Goal: Information Seeking & Learning: Learn about a topic

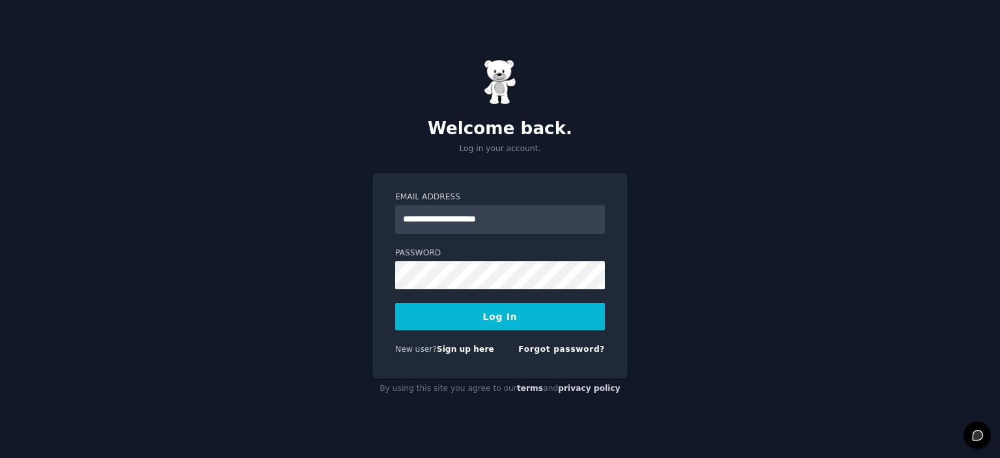
type input "**********"
click at [490, 320] on button "Log In" at bounding box center [500, 316] width 210 height 27
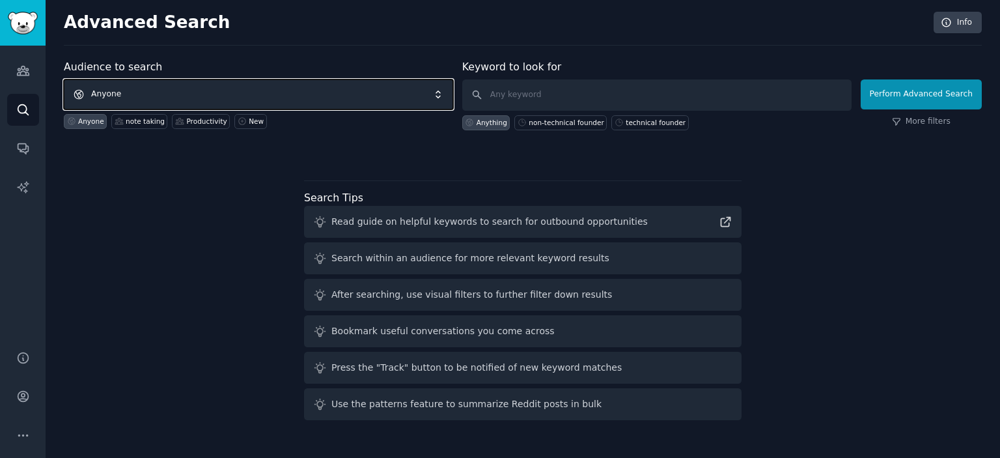
click at [378, 93] on span "Anyone" at bounding box center [258, 94] width 389 height 30
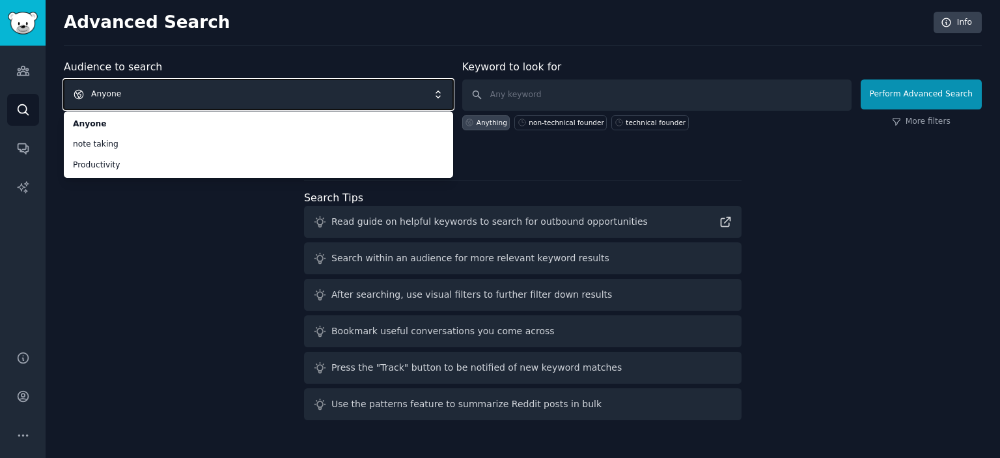
click at [168, 226] on div "Audience to search Anyone Anyone note taking Productivity Anyone note taking Pr…" at bounding box center [523, 242] width 918 height 366
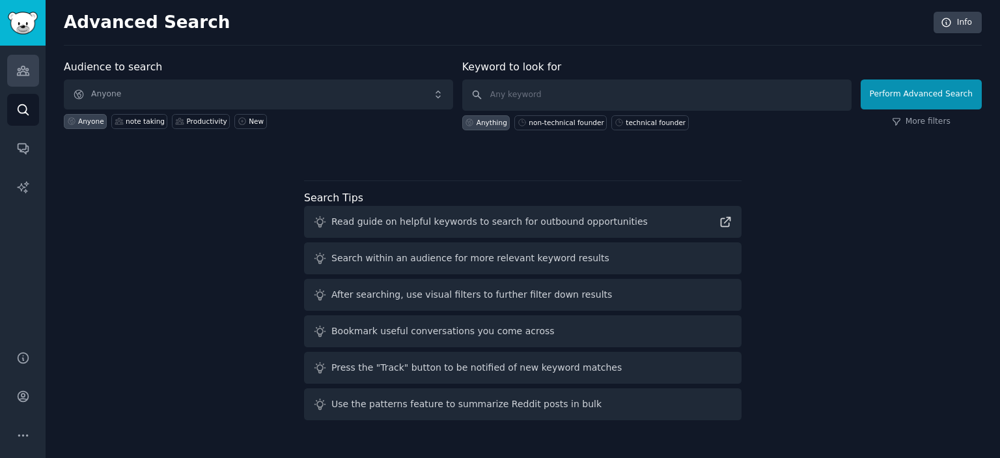
click at [27, 79] on link "Audiences" at bounding box center [23, 71] width 32 height 32
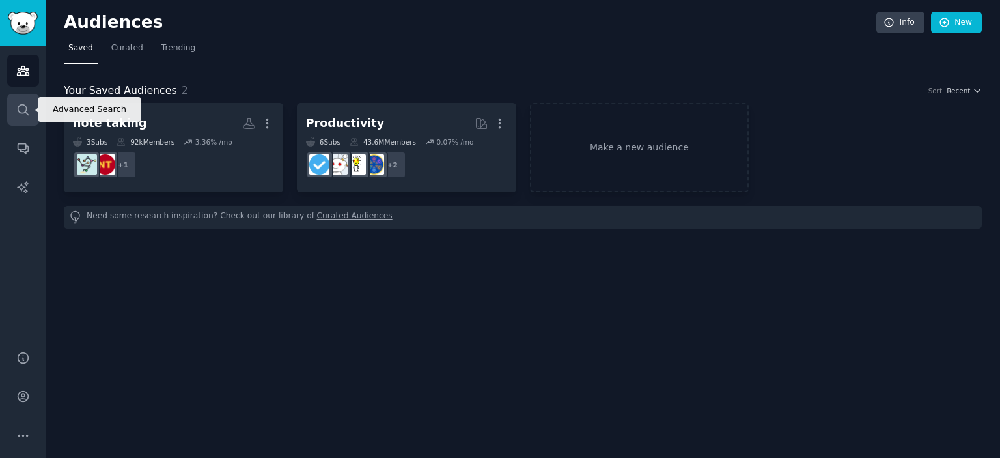
click at [25, 109] on icon "Sidebar" at bounding box center [23, 110] width 14 height 14
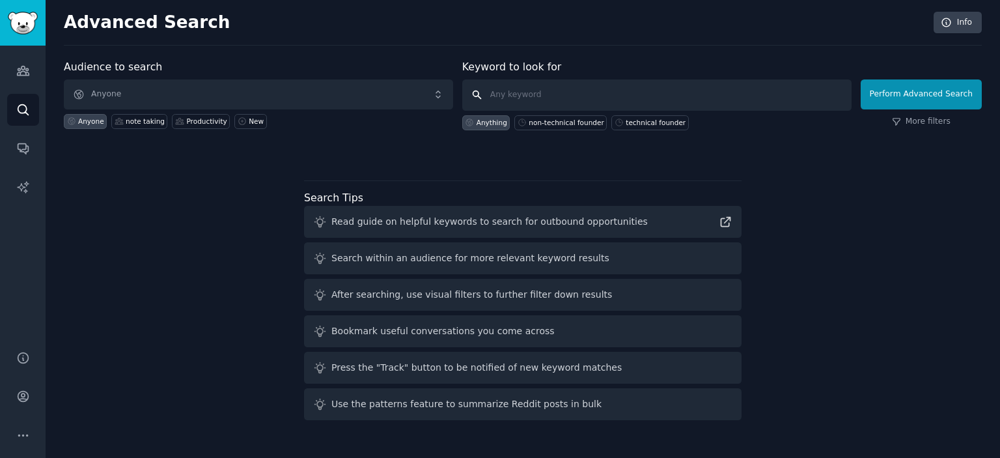
click at [545, 94] on input "text" at bounding box center [656, 94] width 389 height 31
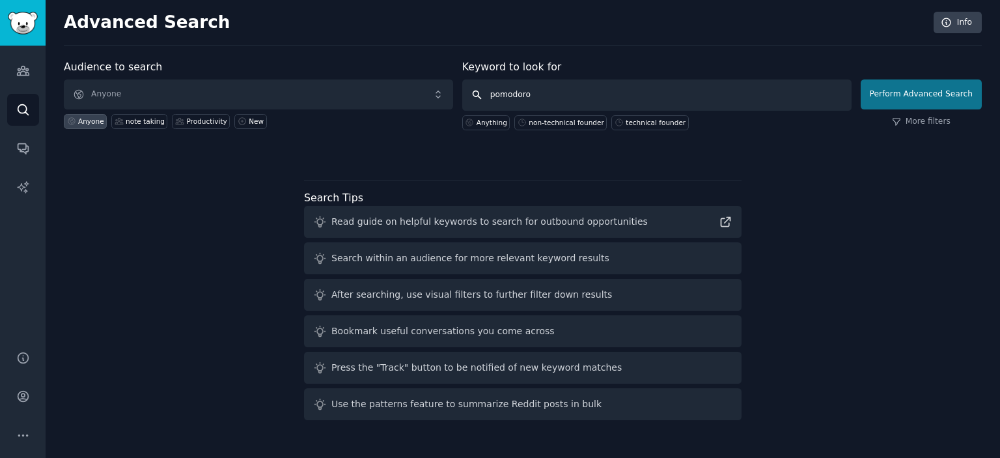
type input "pomodoro"
click at [941, 92] on button "Perform Advanced Search" at bounding box center [921, 94] width 121 height 30
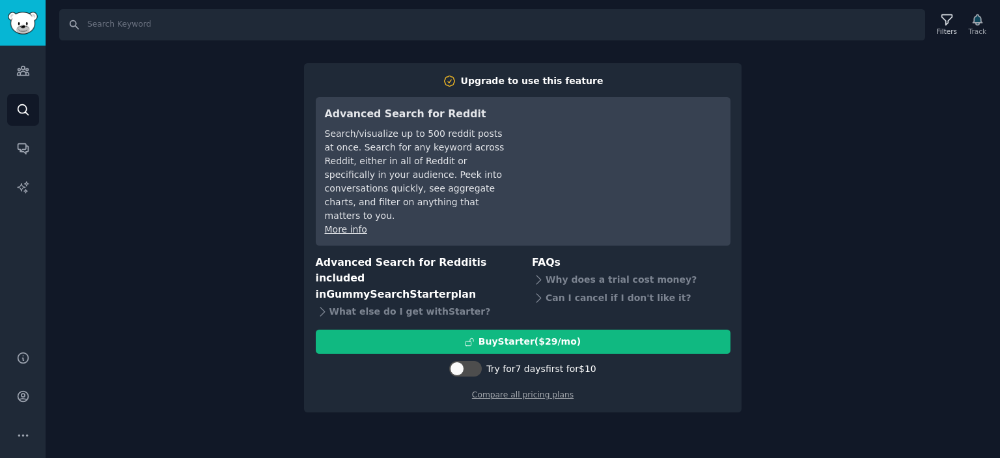
click at [831, 132] on div "Search Filters Track Upgrade to use this feature Advanced Search for Reddit Sea…" at bounding box center [523, 229] width 954 height 458
click at [25, 105] on icon "Sidebar" at bounding box center [23, 109] width 10 height 10
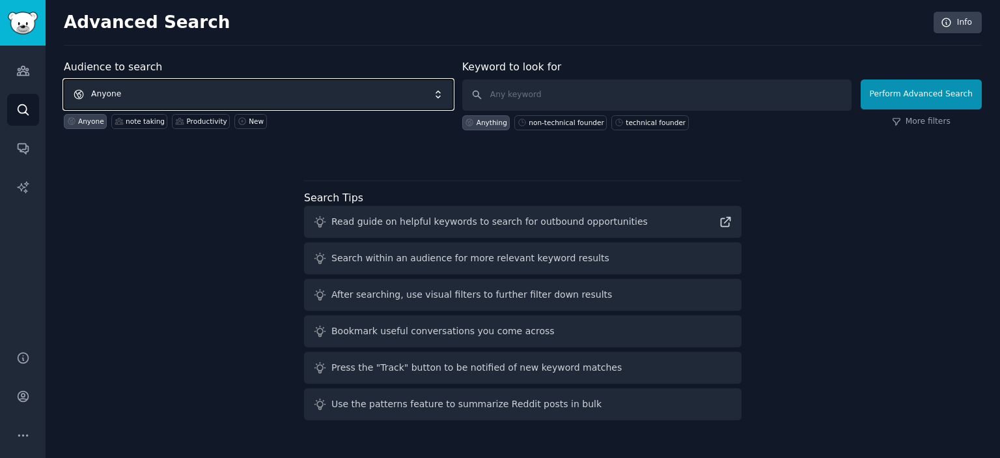
click at [223, 103] on span "Anyone" at bounding box center [258, 94] width 389 height 30
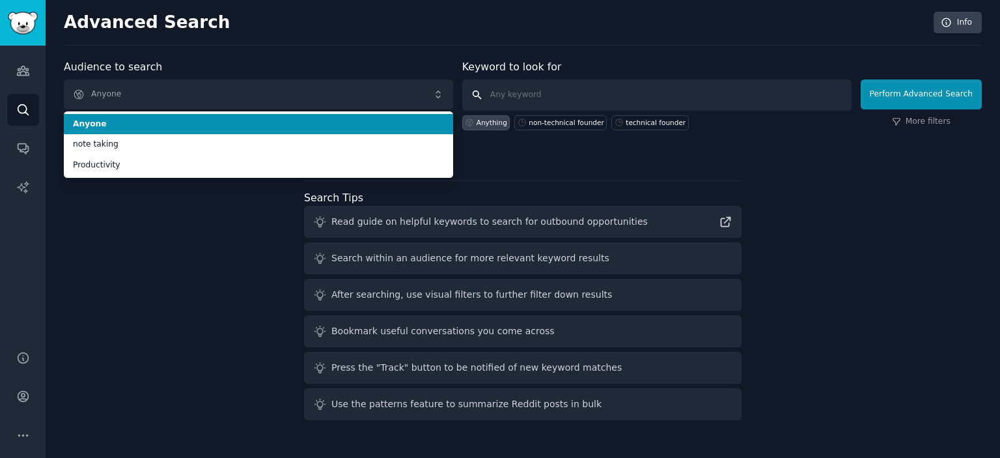
click at [600, 89] on input "text" at bounding box center [656, 94] width 389 height 31
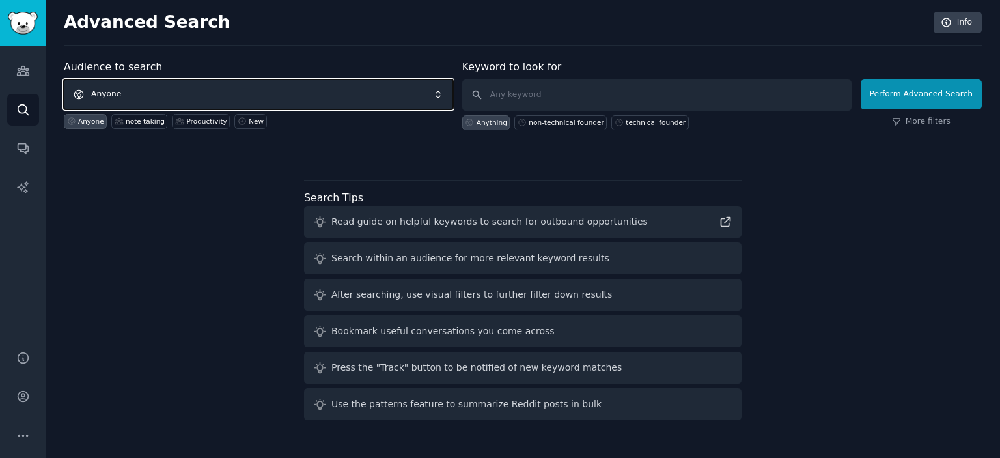
click at [361, 95] on span "Anyone" at bounding box center [258, 94] width 389 height 30
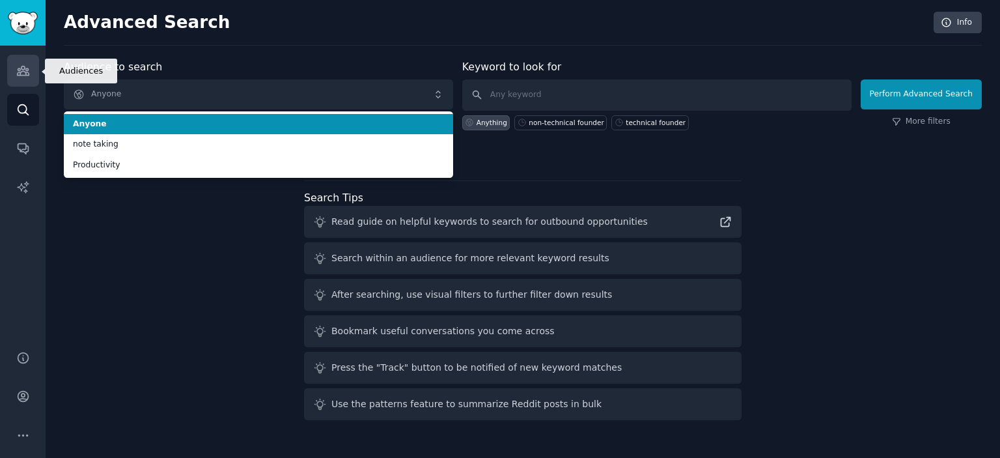
click at [38, 73] on link "Audiences" at bounding box center [23, 71] width 32 height 32
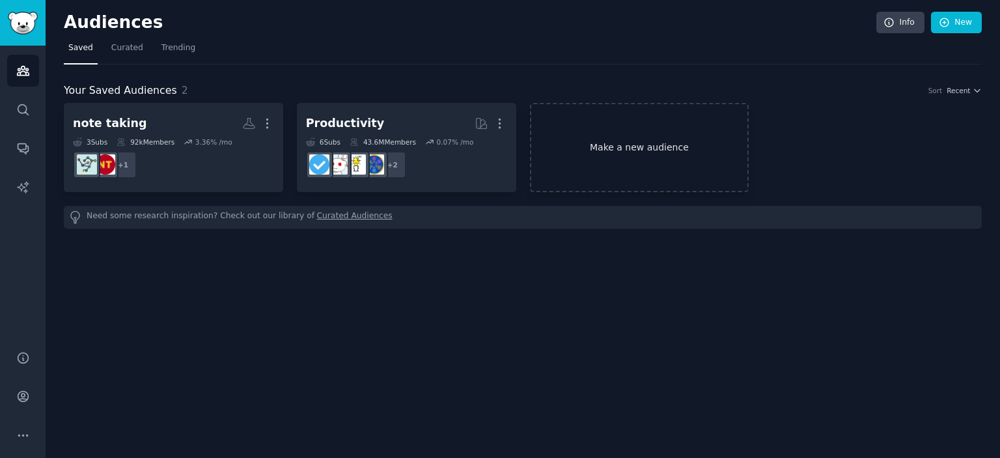
click at [624, 155] on link "Make a new audience" at bounding box center [639, 147] width 219 height 89
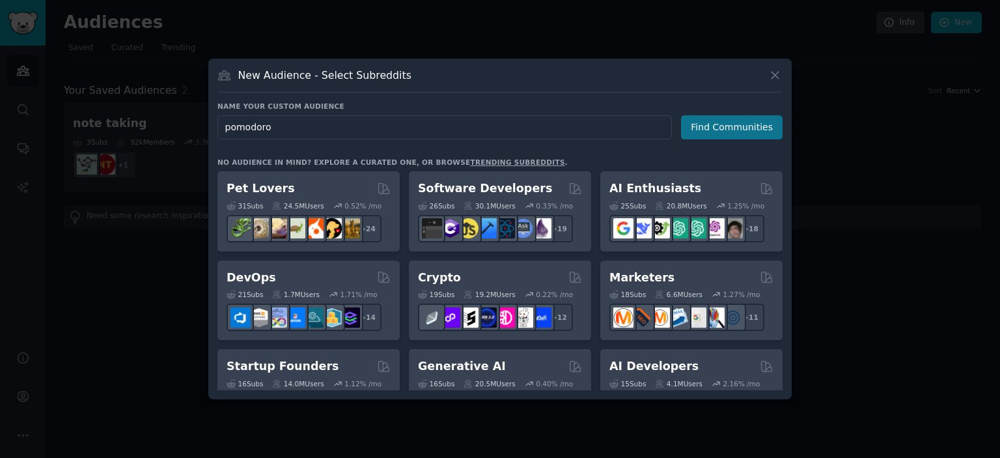
type input "pomodoro"
click at [742, 130] on button "Find Communities" at bounding box center [732, 127] width 102 height 24
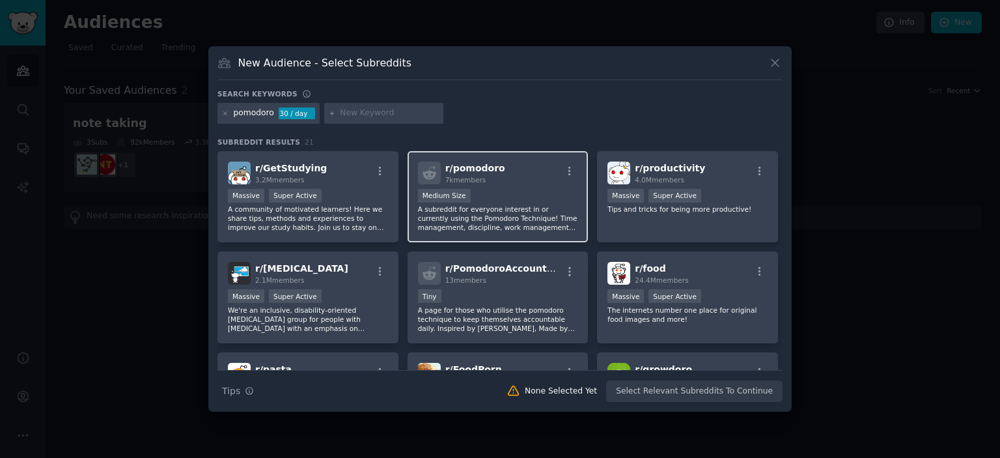
click at [493, 191] on div "Medium Size" at bounding box center [498, 197] width 160 height 16
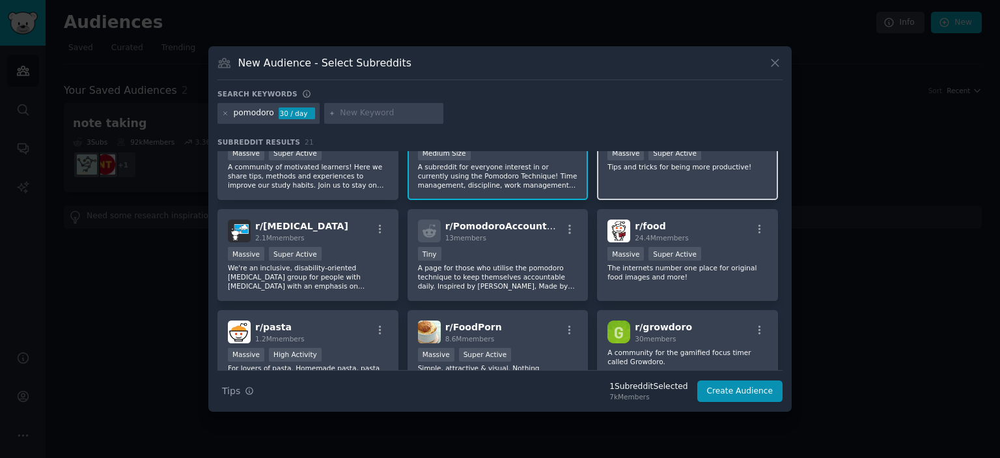
scroll to position [72, 0]
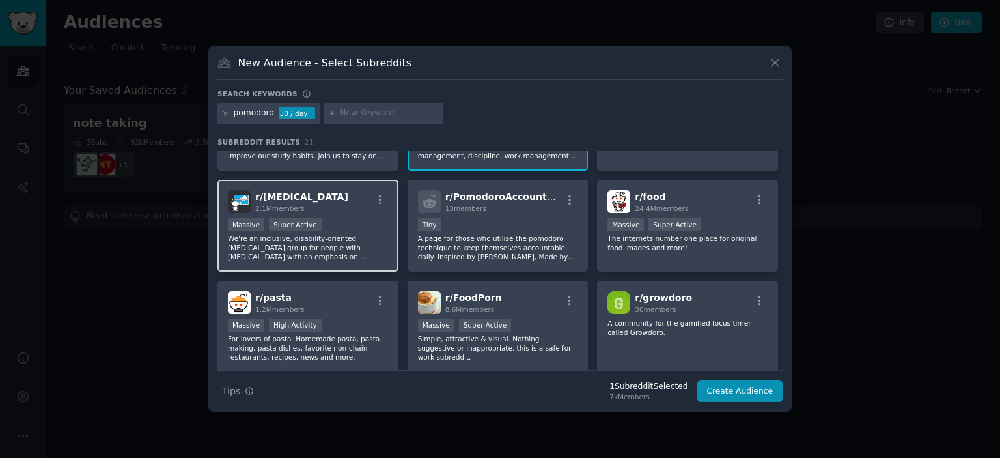
click at [361, 236] on p "We're an inclusive, disability-oriented [MEDICAL_DATA] group for people with [M…" at bounding box center [308, 247] width 160 height 27
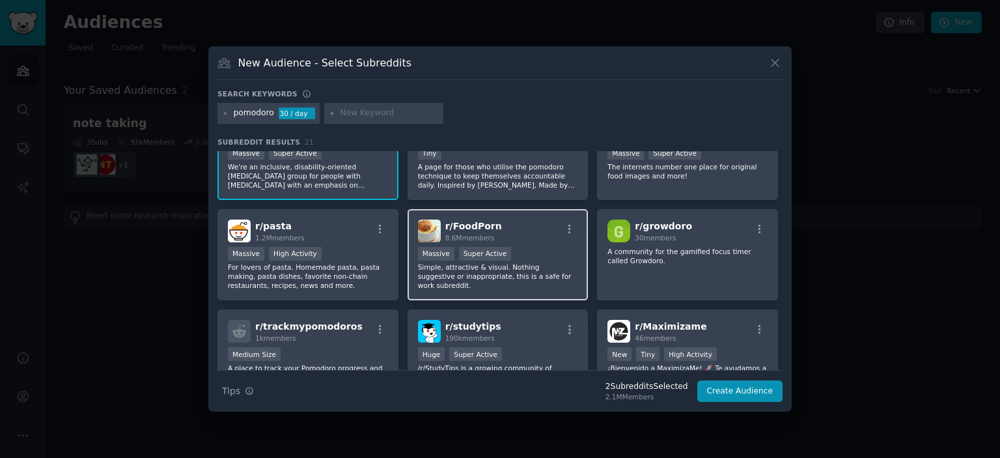
scroll to position [215, 0]
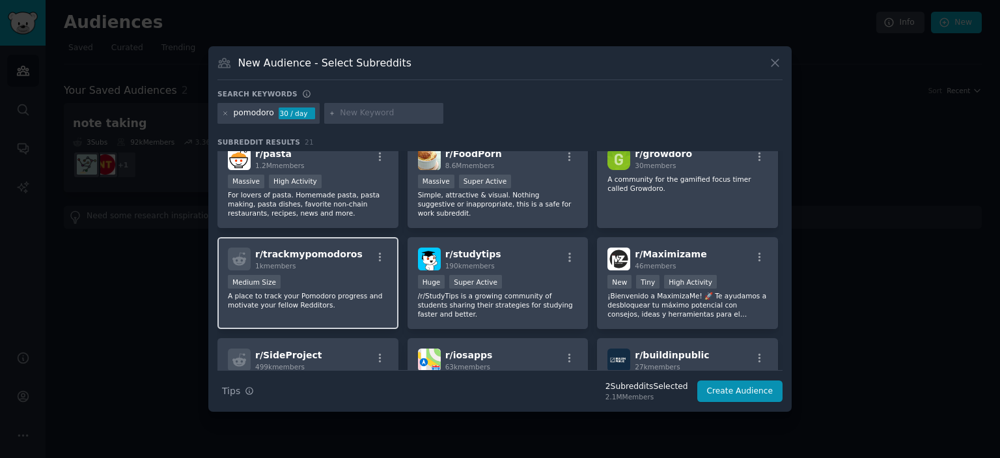
click at [355, 273] on div "r/ trackmypomodoros 1k members Medium Size A place to track your Pomodoro progr…" at bounding box center [307, 283] width 181 height 92
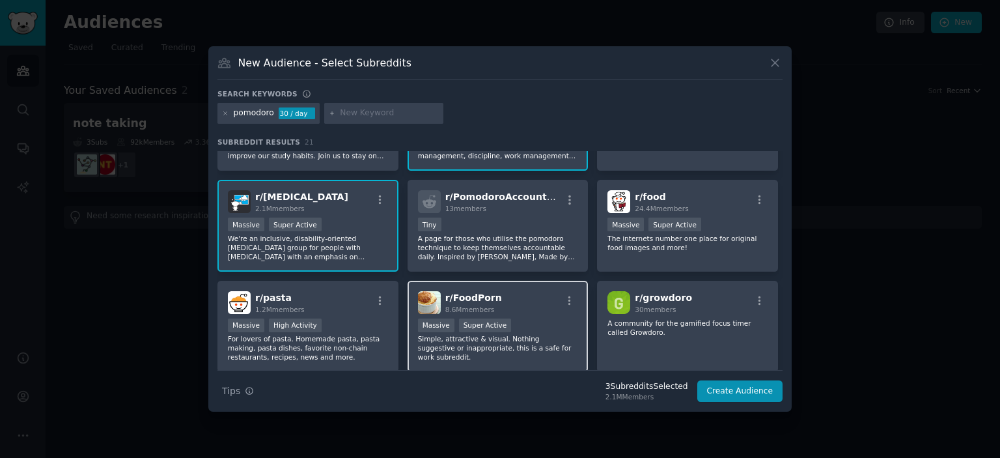
scroll to position [0, 0]
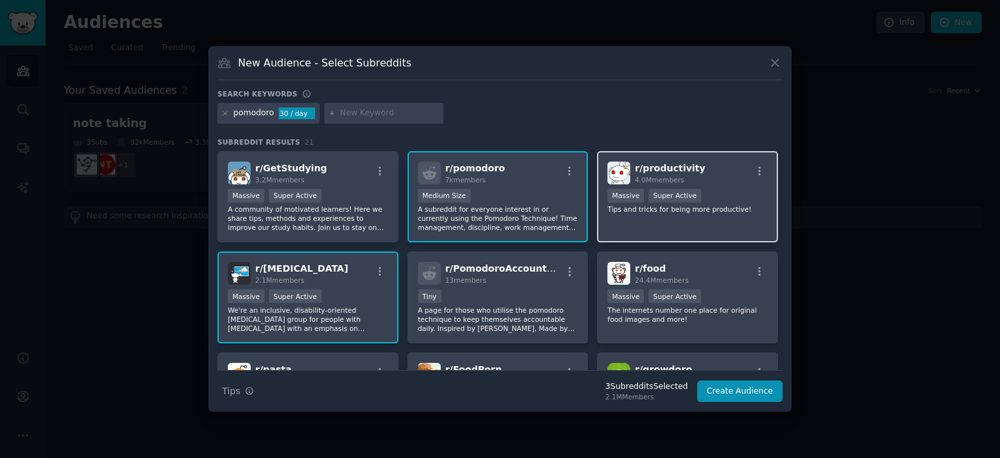
click at [740, 186] on div "r/ productivity 4.0M members 1,000,000+ members Massive Super Active Tips and t…" at bounding box center [687, 197] width 181 height 92
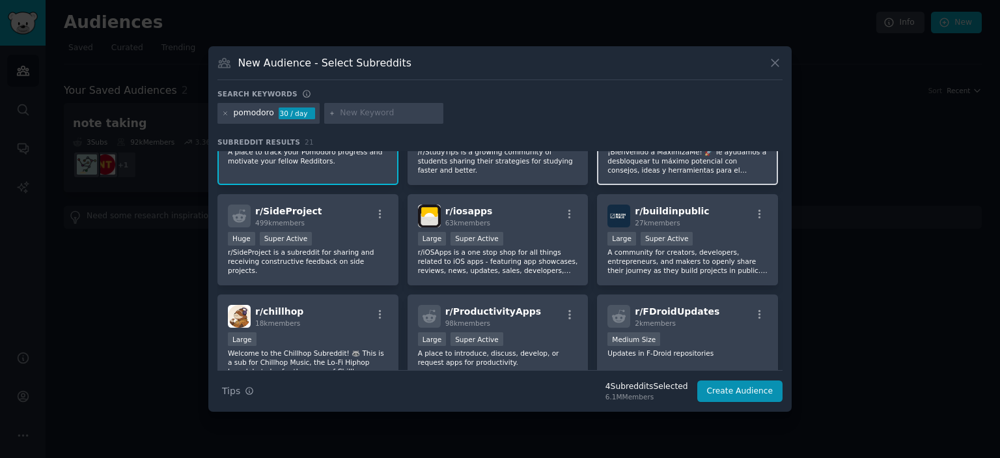
scroll to position [431, 0]
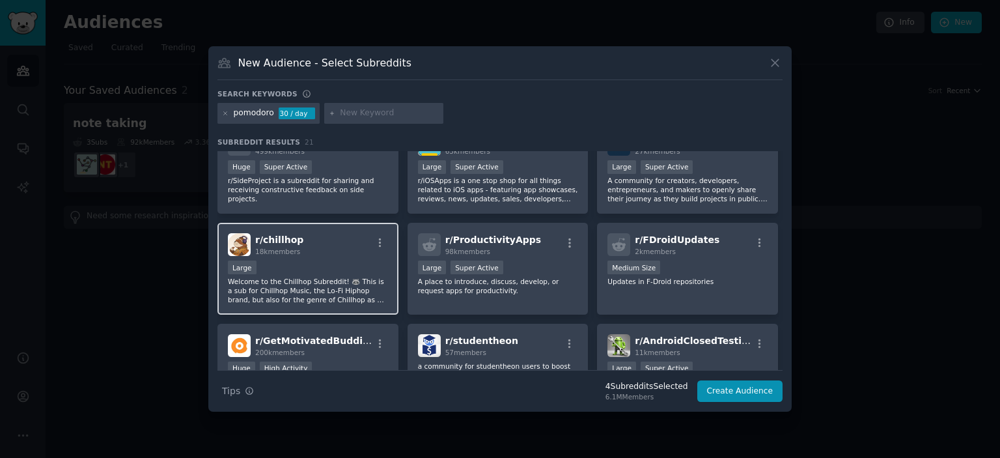
click at [337, 265] on div "Large" at bounding box center [308, 268] width 160 height 16
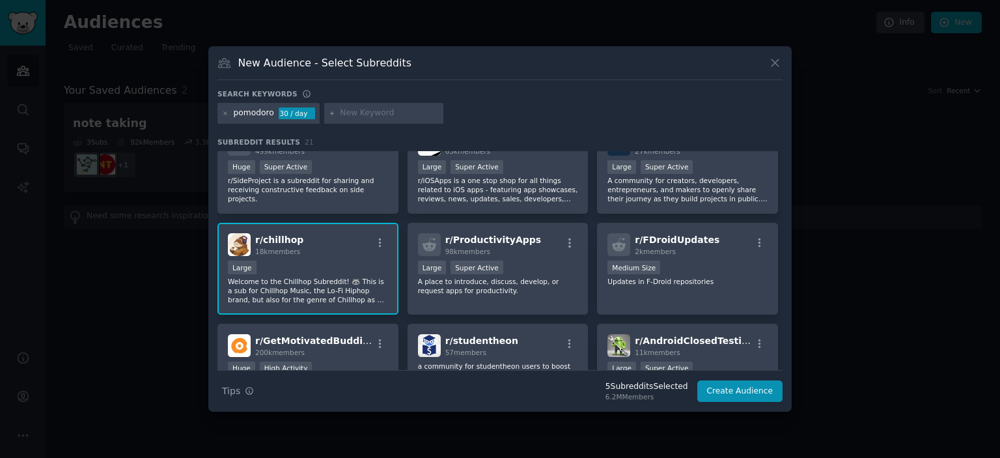
click at [342, 249] on div "r/ chillhop 18k members" at bounding box center [308, 244] width 160 height 23
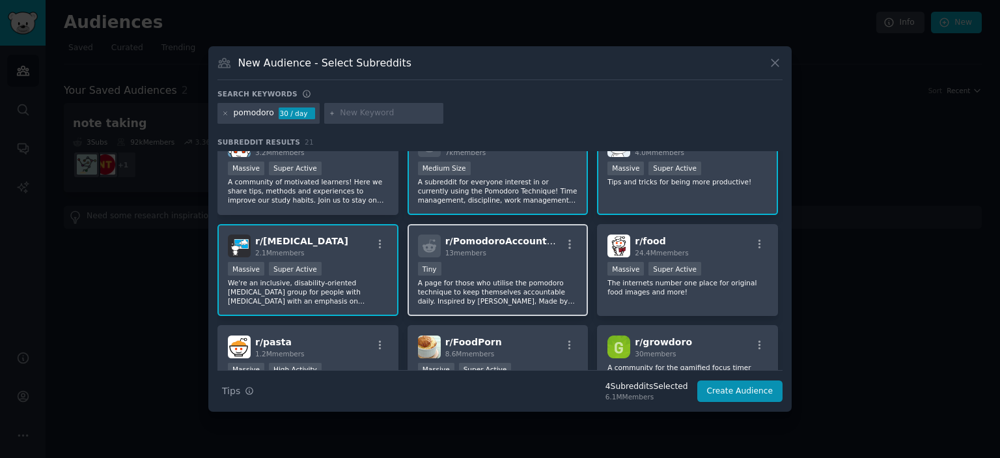
scroll to position [0, 0]
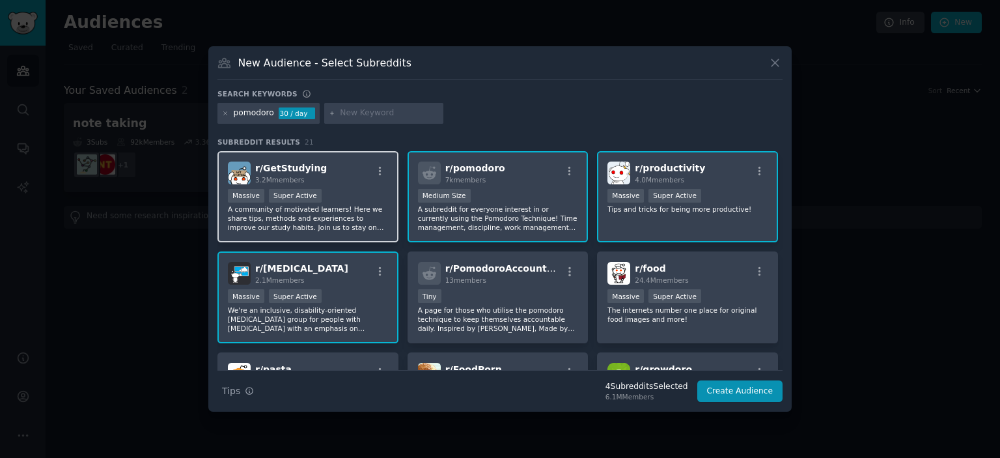
click at [331, 219] on p "A community of motivated learners! Here we share tips, methods and experiences …" at bounding box center [308, 217] width 160 height 27
click at [379, 212] on p "A community of motivated learners! Here we share tips, methods and experiences …" at bounding box center [308, 217] width 160 height 27
click at [671, 214] on div "r/ productivity 4.0M members 1,000,000+ members Massive Super Active Tips and t…" at bounding box center [687, 197] width 181 height 92
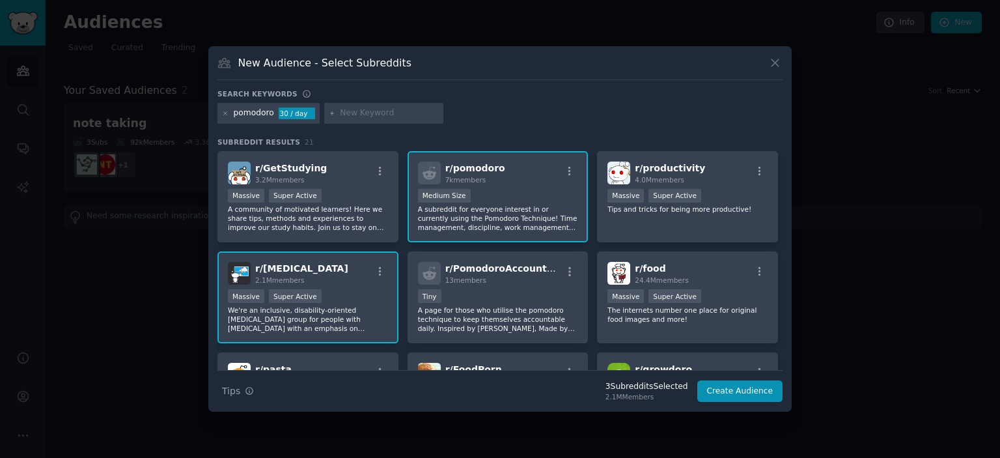
click at [348, 300] on div "Massive Super Active" at bounding box center [308, 297] width 160 height 16
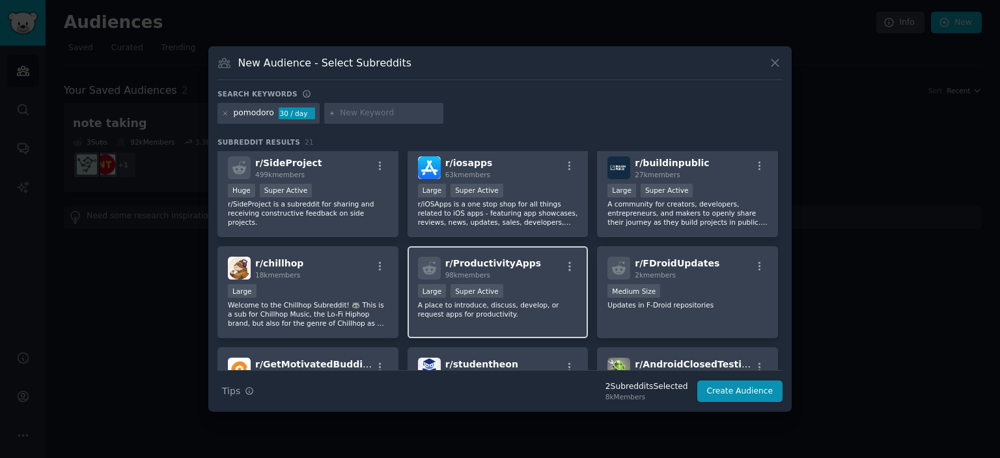
scroll to position [431, 0]
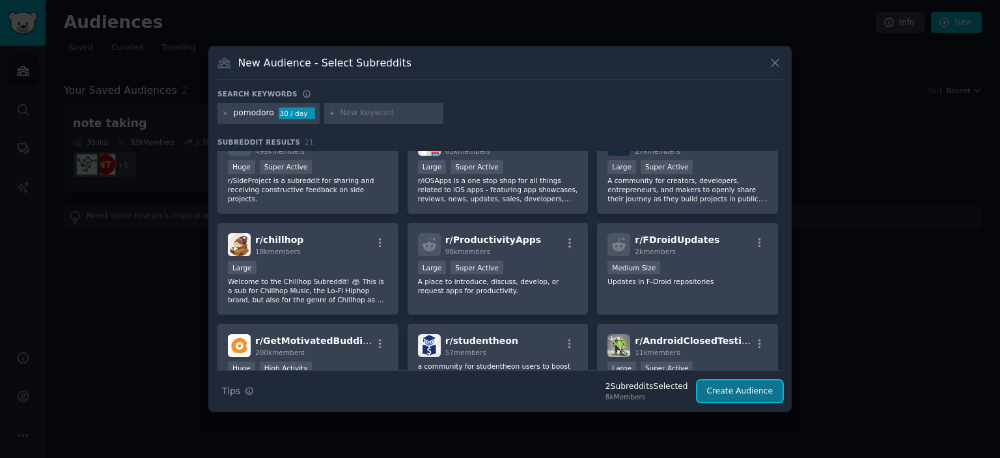
click at [762, 393] on button "Create Audience" at bounding box center [740, 391] width 86 height 22
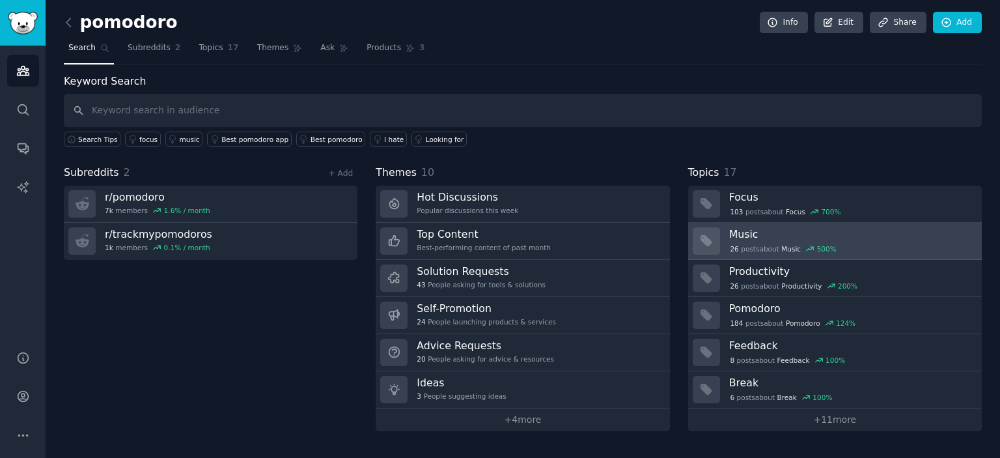
click at [751, 238] on h3 "Music" at bounding box center [850, 234] width 243 height 14
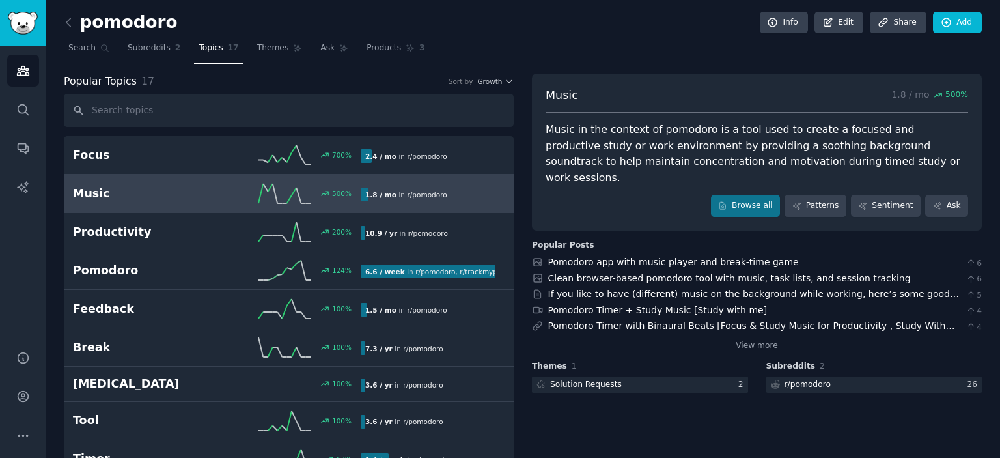
click at [673, 257] on link "Pomodoro app with music player and break-time game" at bounding box center [673, 262] width 251 height 10
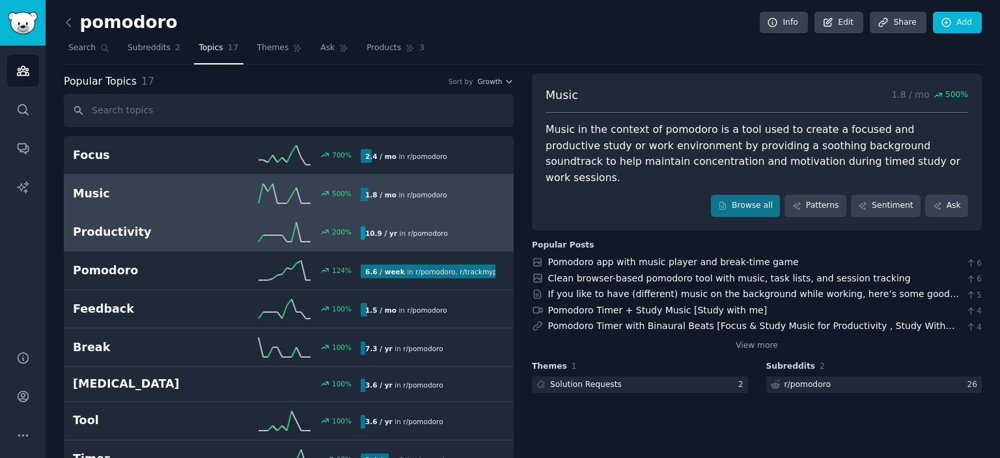
click at [143, 230] on h2 "Productivity" at bounding box center [145, 232] width 144 height 16
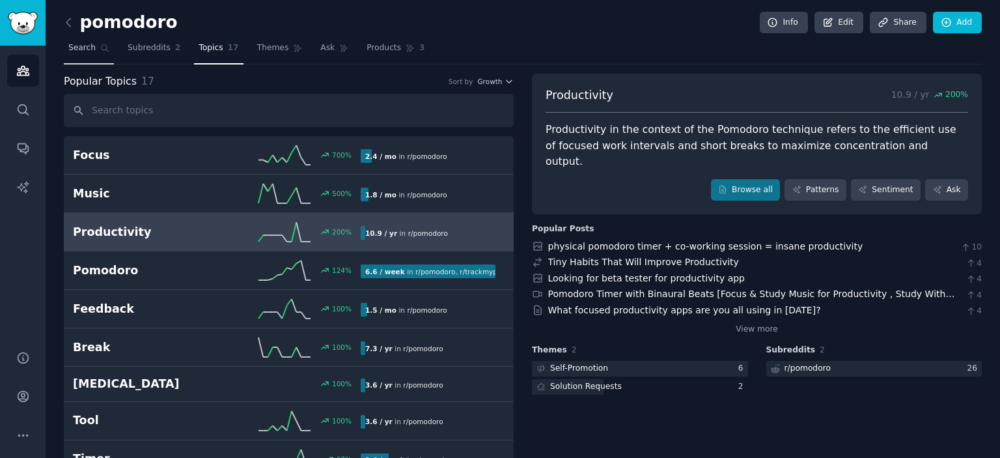
click at [98, 53] on link "Search" at bounding box center [89, 51] width 50 height 27
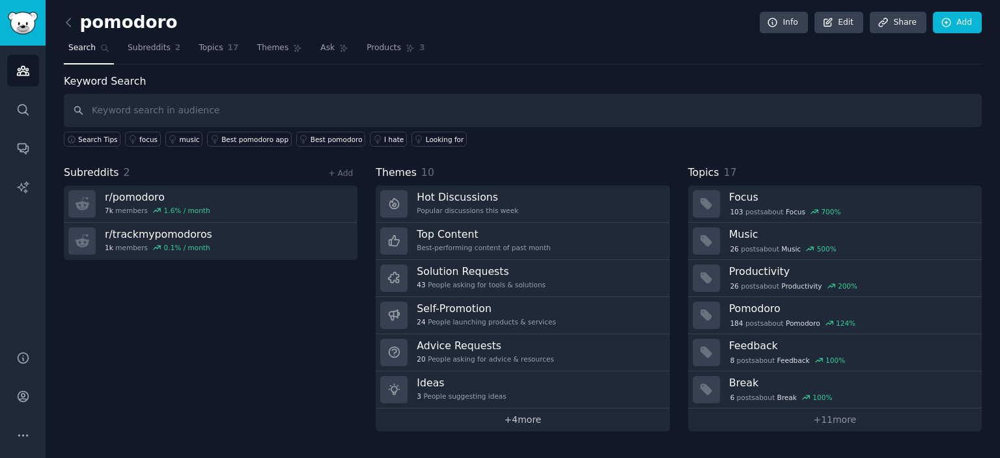
click at [492, 414] on link "+ 4 more" at bounding box center [523, 419] width 294 height 23
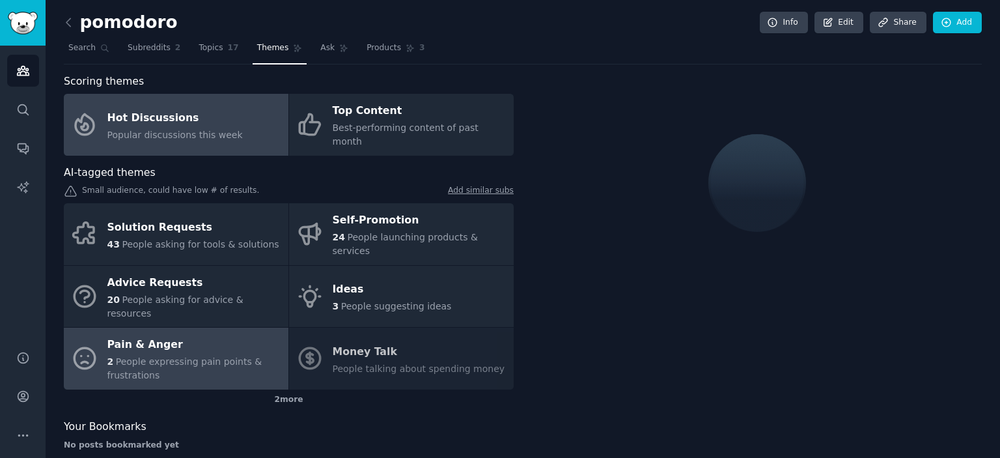
click at [205, 335] on div "Pain & Anger" at bounding box center [194, 345] width 174 height 21
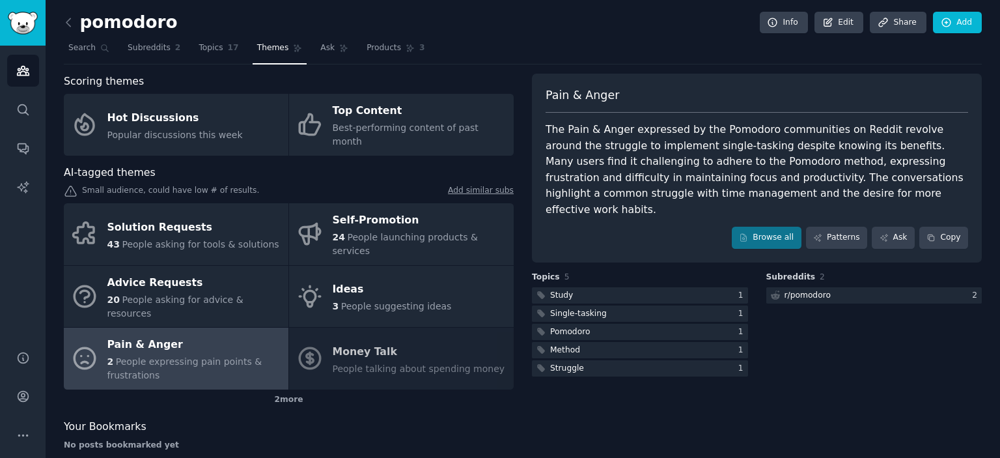
click at [406, 329] on div "Solution Requests 43 People asking for tools & solutions Self-Promotion 24 Peop…" at bounding box center [289, 296] width 450 height 186
click at [395, 306] on div "Solution Requests 43 People asking for tools & solutions Self-Promotion 24 Peop…" at bounding box center [289, 296] width 450 height 186
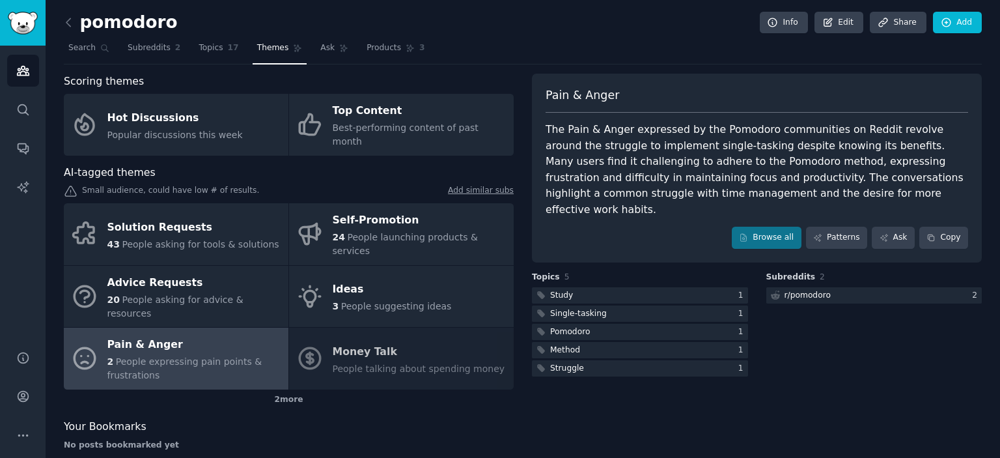
click at [395, 306] on div "Solution Requests 43 People asking for tools & solutions Self-Promotion 24 Peop…" at bounding box center [289, 296] width 450 height 186
click at [436, 331] on div "Solution Requests 43 People asking for tools & solutions Self-Promotion 24 Peop…" at bounding box center [289, 296] width 450 height 186
click at [338, 322] on div "Solution Requests 43 People asking for tools & solutions Self-Promotion 24 Peop…" at bounding box center [289, 296] width 450 height 186
drag, startPoint x: 350, startPoint y: 326, endPoint x: 428, endPoint y: 334, distance: 78.5
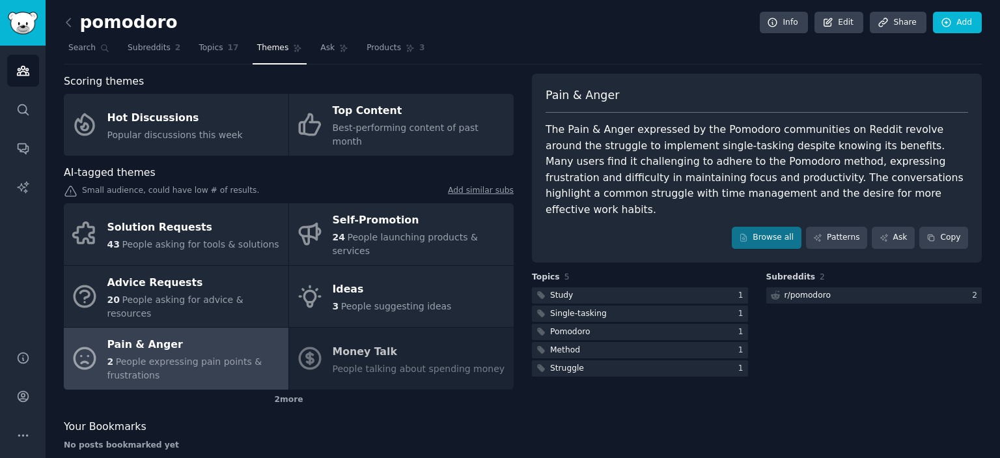
click at [389, 333] on div "Solution Requests 43 People asking for tools & solutions Self-Promotion 24 Peop…" at bounding box center [289, 296] width 450 height 186
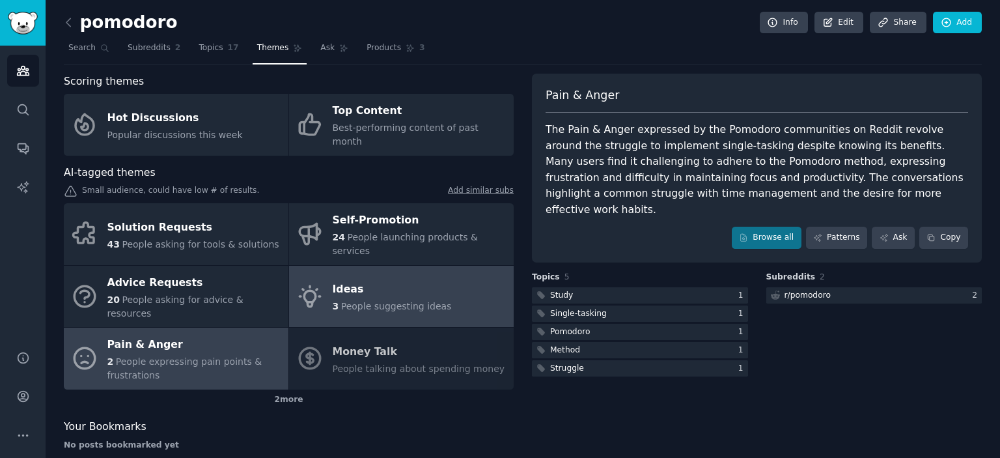
click at [368, 279] on div "Ideas" at bounding box center [392, 289] width 119 height 21
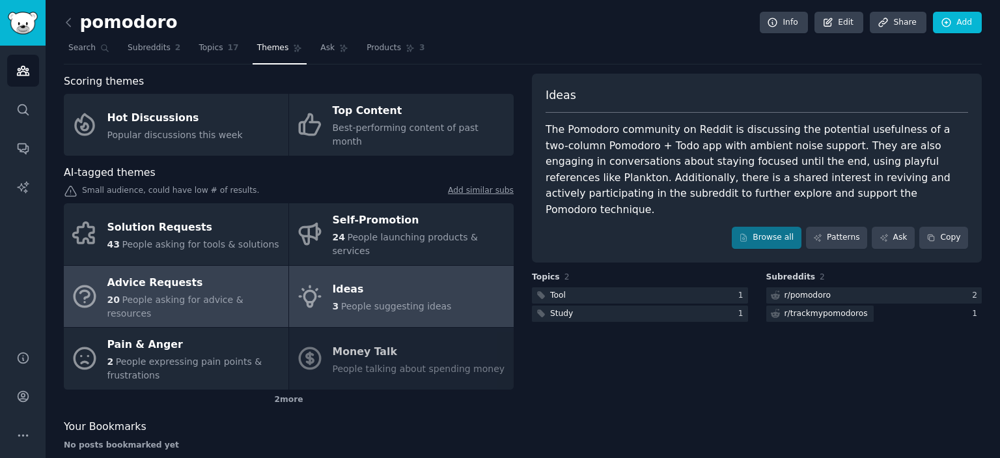
click at [215, 272] on div "Advice Requests" at bounding box center [194, 282] width 174 height 21
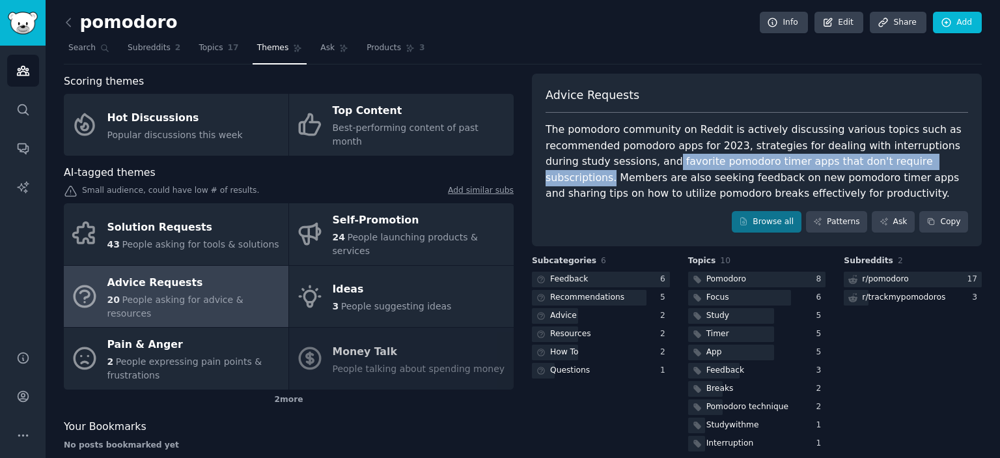
drag, startPoint x: 918, startPoint y: 161, endPoint x: 633, endPoint y: 157, distance: 284.5
click at [633, 157] on div "The pomodoro community on Reddit is actively discussing various topics such as …" at bounding box center [757, 162] width 423 height 80
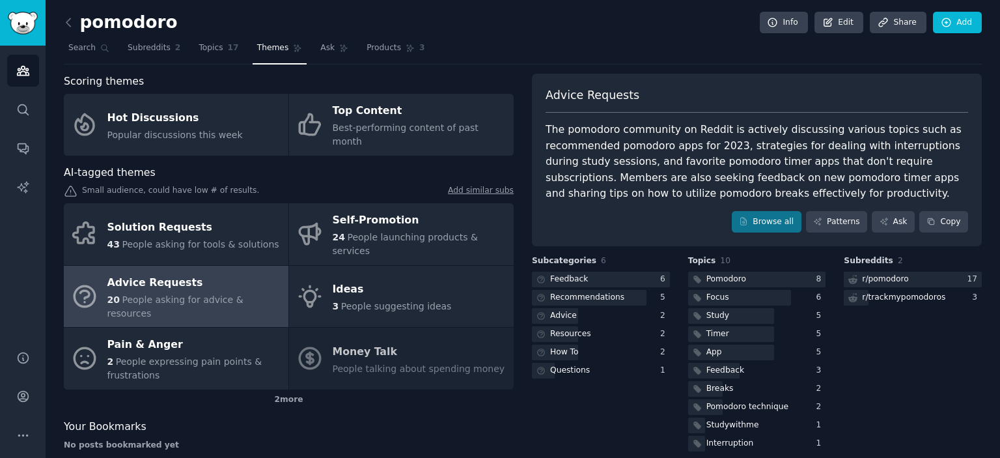
click at [566, 182] on div "The pomodoro community on Reddit is actively discussing various topics such as …" at bounding box center [757, 162] width 423 height 80
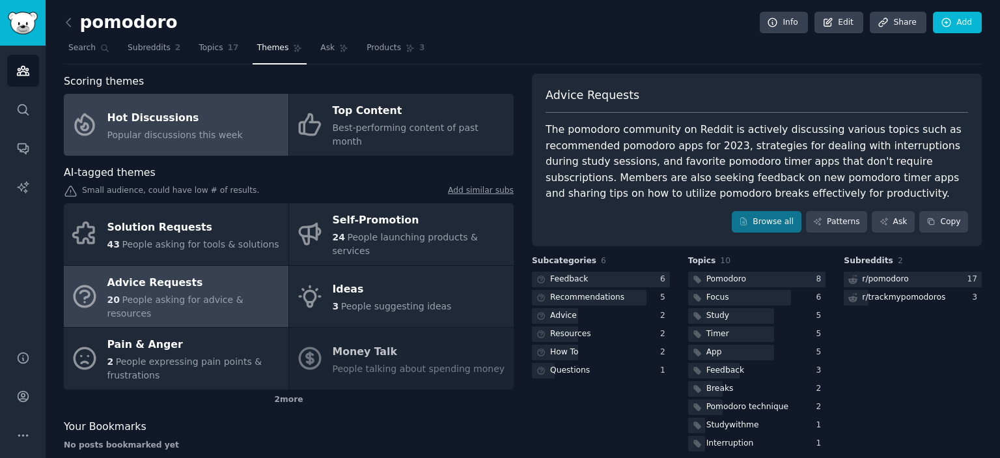
click at [182, 130] on span "Popular discussions this week" at bounding box center [174, 135] width 135 height 10
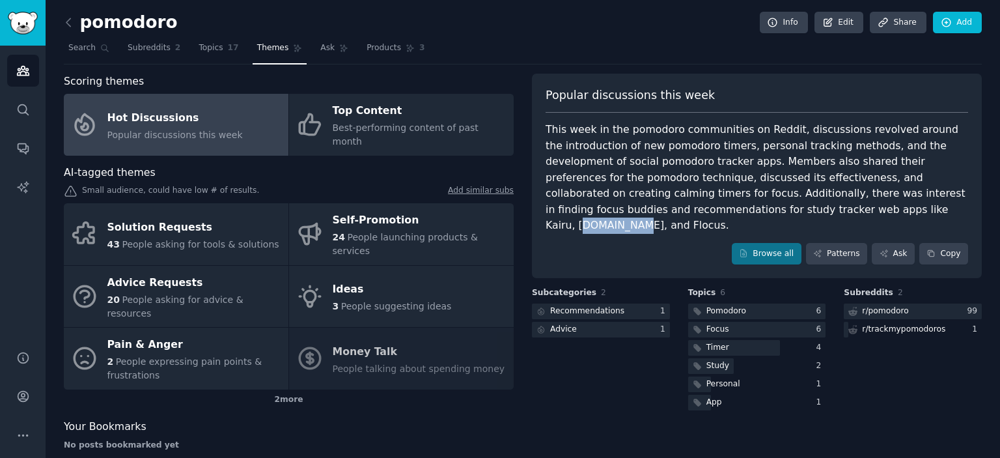
drag, startPoint x: 674, startPoint y: 210, endPoint x: 724, endPoint y: 210, distance: 49.5
click at [724, 210] on div "This week in the pomodoro communities on Reddit, discussions revolved around th…" at bounding box center [757, 178] width 423 height 112
click at [676, 210] on div "This week in the pomodoro communities on Reddit, discussions revolved around th…" at bounding box center [757, 178] width 423 height 112
drag, startPoint x: 673, startPoint y: 210, endPoint x: 706, endPoint y: 212, distance: 33.3
click at [706, 212] on div "This week in the pomodoro communities on Reddit, discussions revolved around th…" at bounding box center [757, 178] width 423 height 112
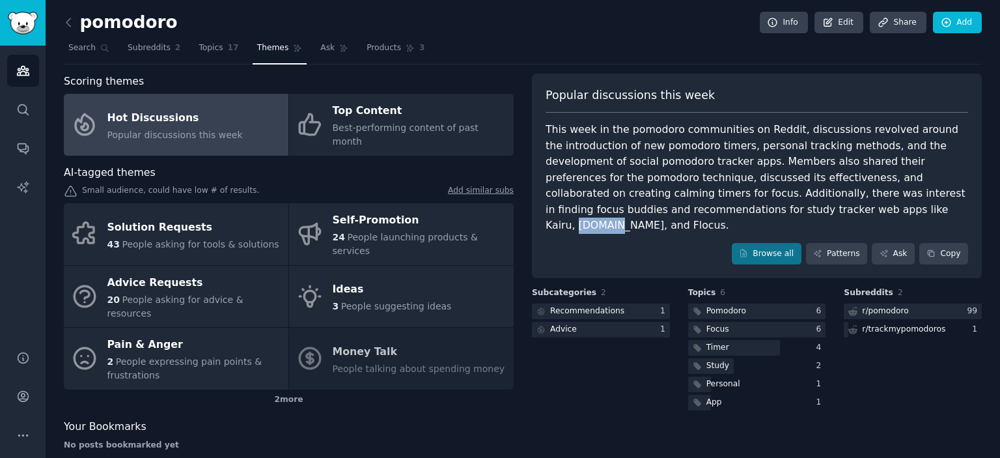
click at [701, 214] on div "This week in the pomodoro communities on Reddit, discussions revolved around th…" at bounding box center [757, 178] width 423 height 112
drag, startPoint x: 672, startPoint y: 210, endPoint x: 725, endPoint y: 210, distance: 52.7
click at [725, 210] on div "This week in the pomodoro communities on Reddit, discussions revolved around th…" at bounding box center [757, 178] width 423 height 112
drag, startPoint x: 666, startPoint y: 211, endPoint x: 645, endPoint y: 212, distance: 21.5
click at [645, 212] on div "This week in the pomodoro communities on Reddit, discussions revolved around th…" at bounding box center [757, 178] width 423 height 112
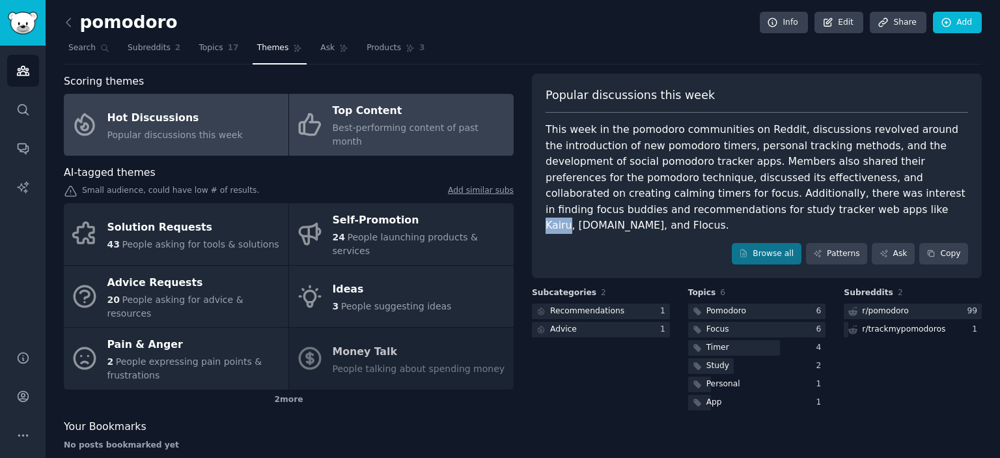
click at [400, 113] on div "Top Content" at bounding box center [420, 111] width 174 height 21
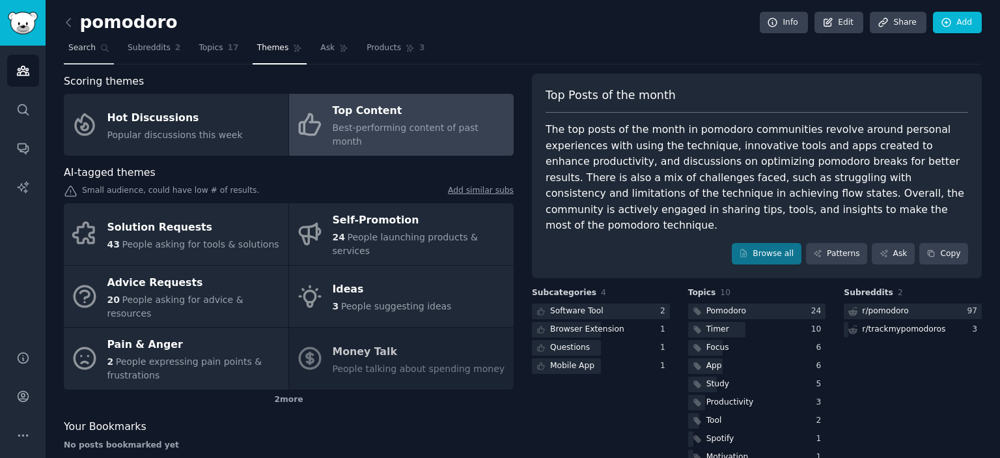
click at [86, 48] on span "Search" at bounding box center [81, 48] width 27 height 12
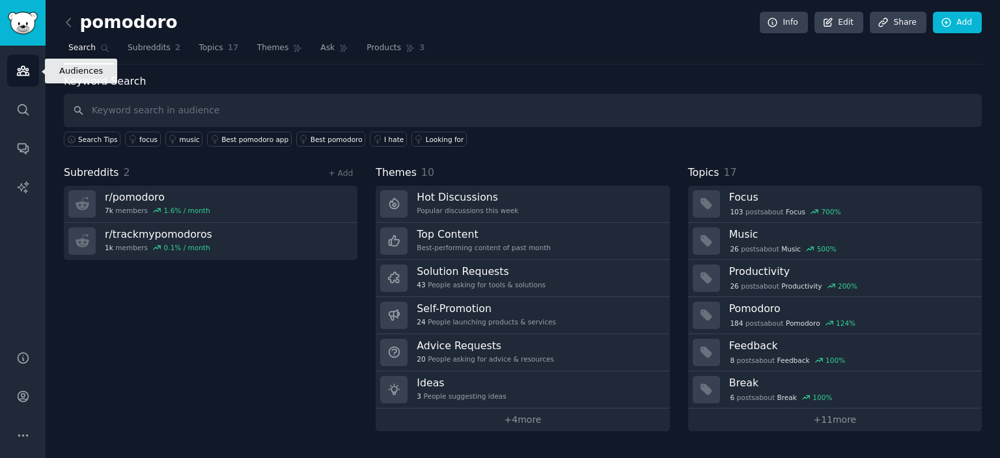
click at [29, 79] on link "Audiences" at bounding box center [23, 71] width 32 height 32
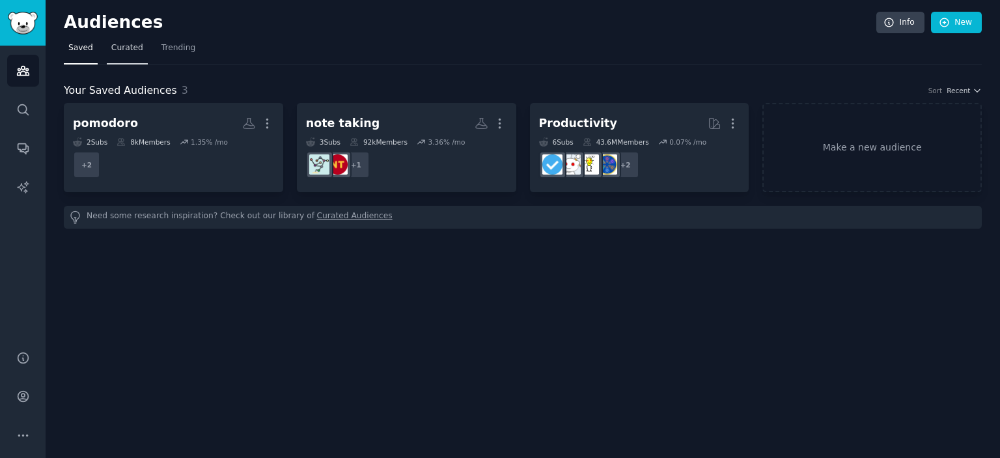
click at [118, 43] on span "Curated" at bounding box center [127, 48] width 32 height 12
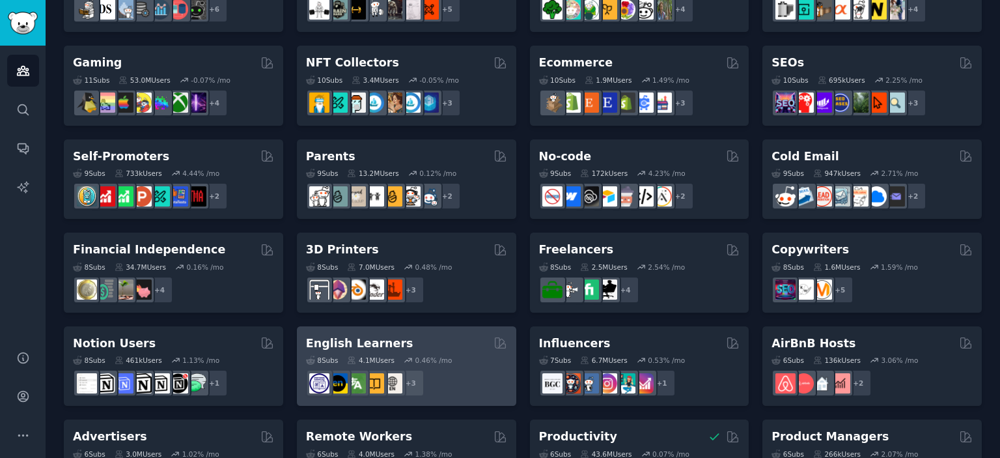
scroll to position [575, 0]
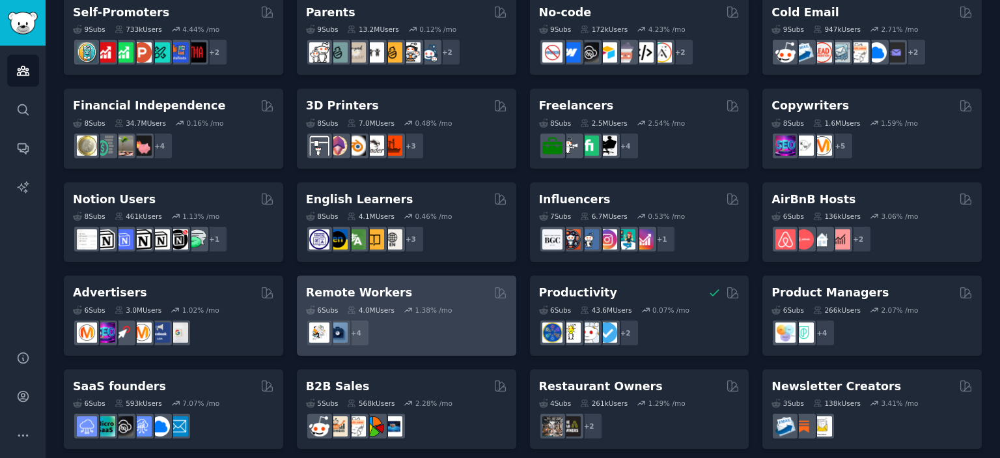
click at [417, 283] on div "Remote Workers 6 Sub s 4.0M Users 1.38 % /mo + 4" at bounding box center [406, 315] width 219 height 80
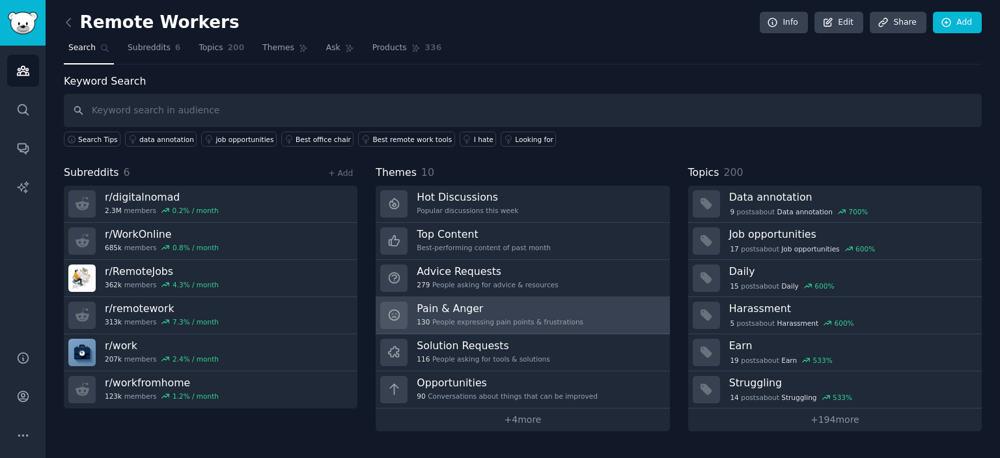
click at [498, 309] on h3 "Pain & Anger" at bounding box center [500, 308] width 167 height 14
